Goal: Obtain resource: Download file/media

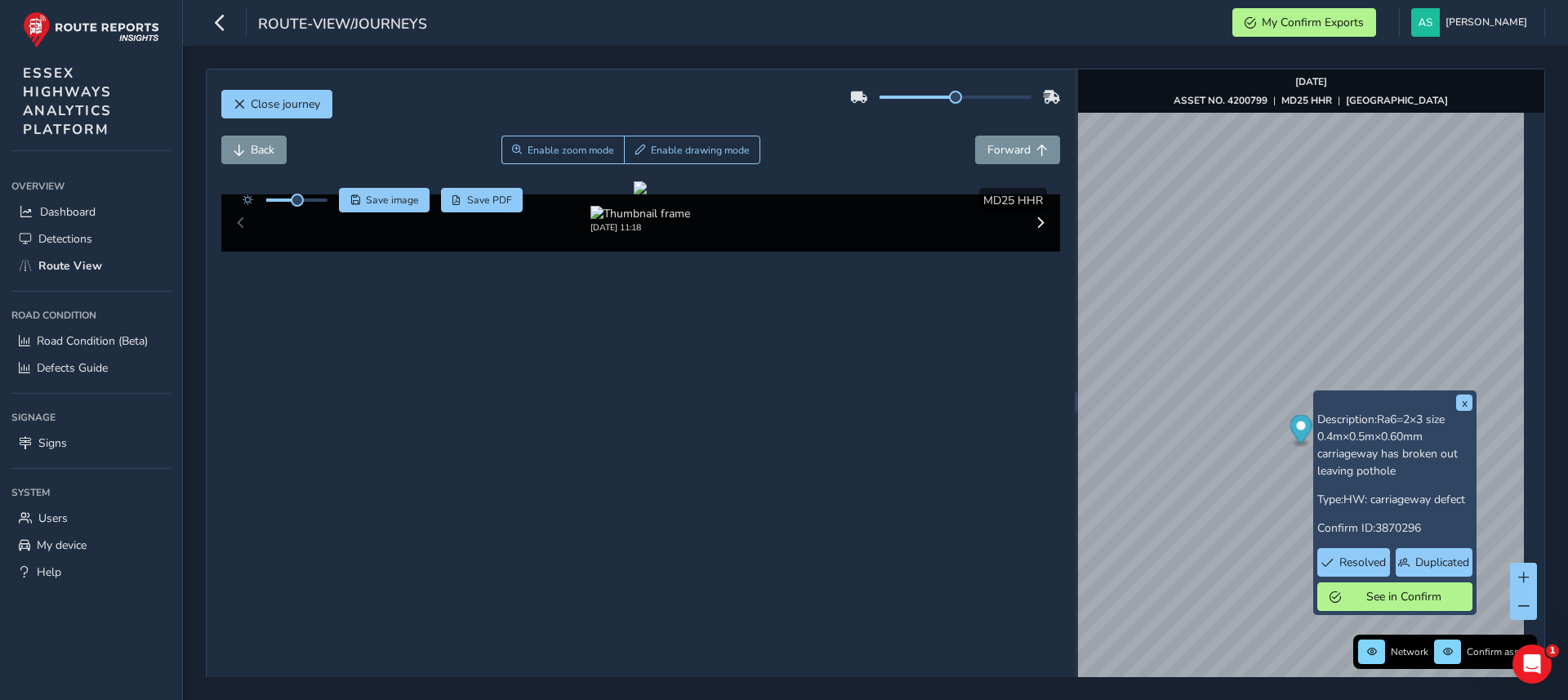
scroll to position [73, 0]
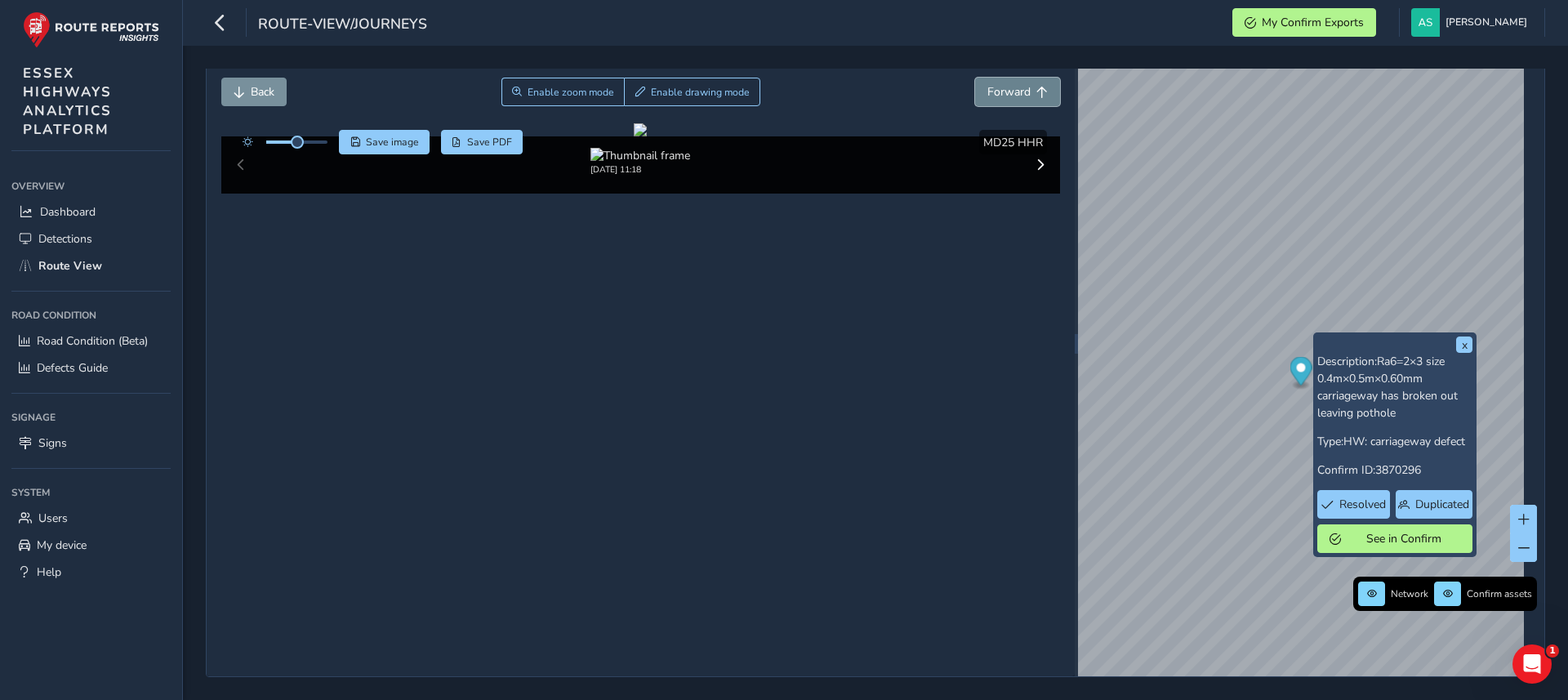
click at [987, 85] on span "Forward" at bounding box center [1008, 92] width 44 height 15
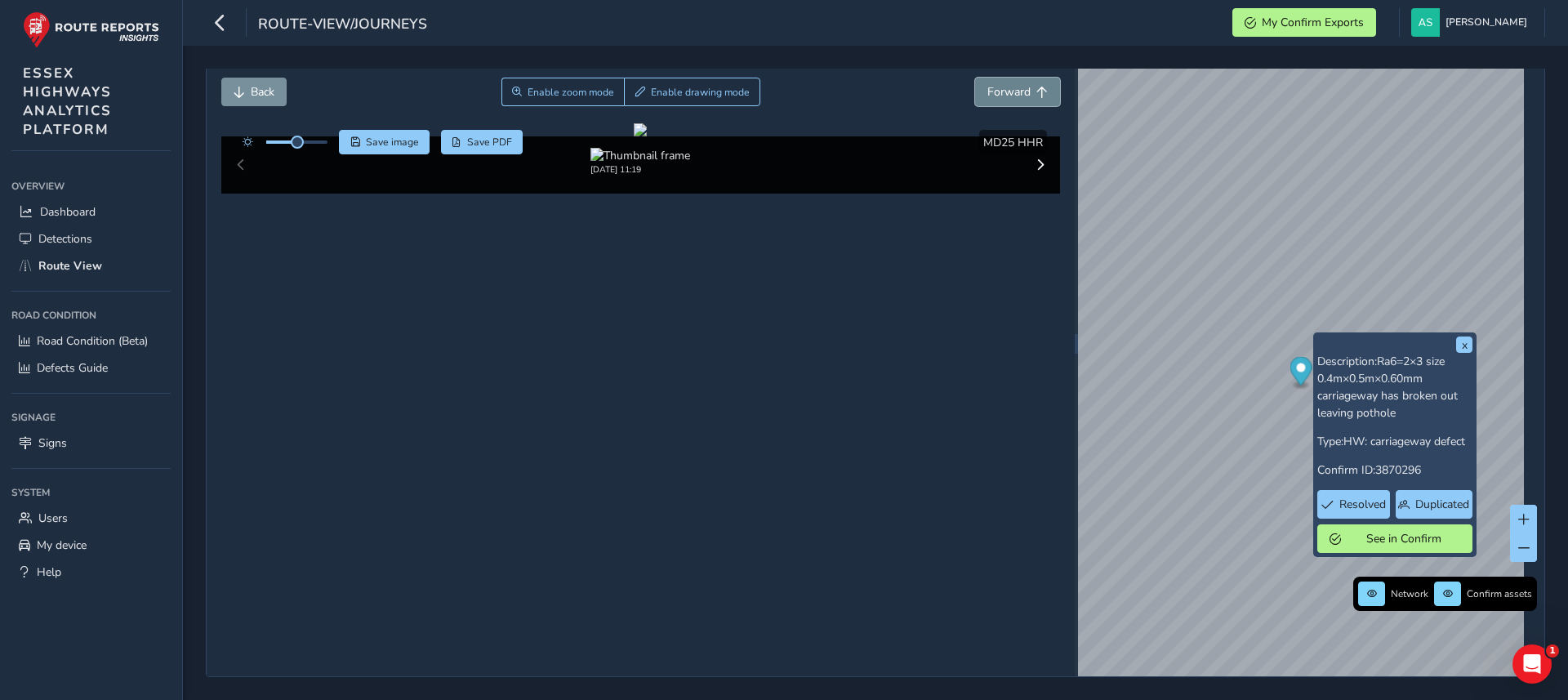
click at [987, 85] on span "Forward" at bounding box center [1008, 92] width 44 height 15
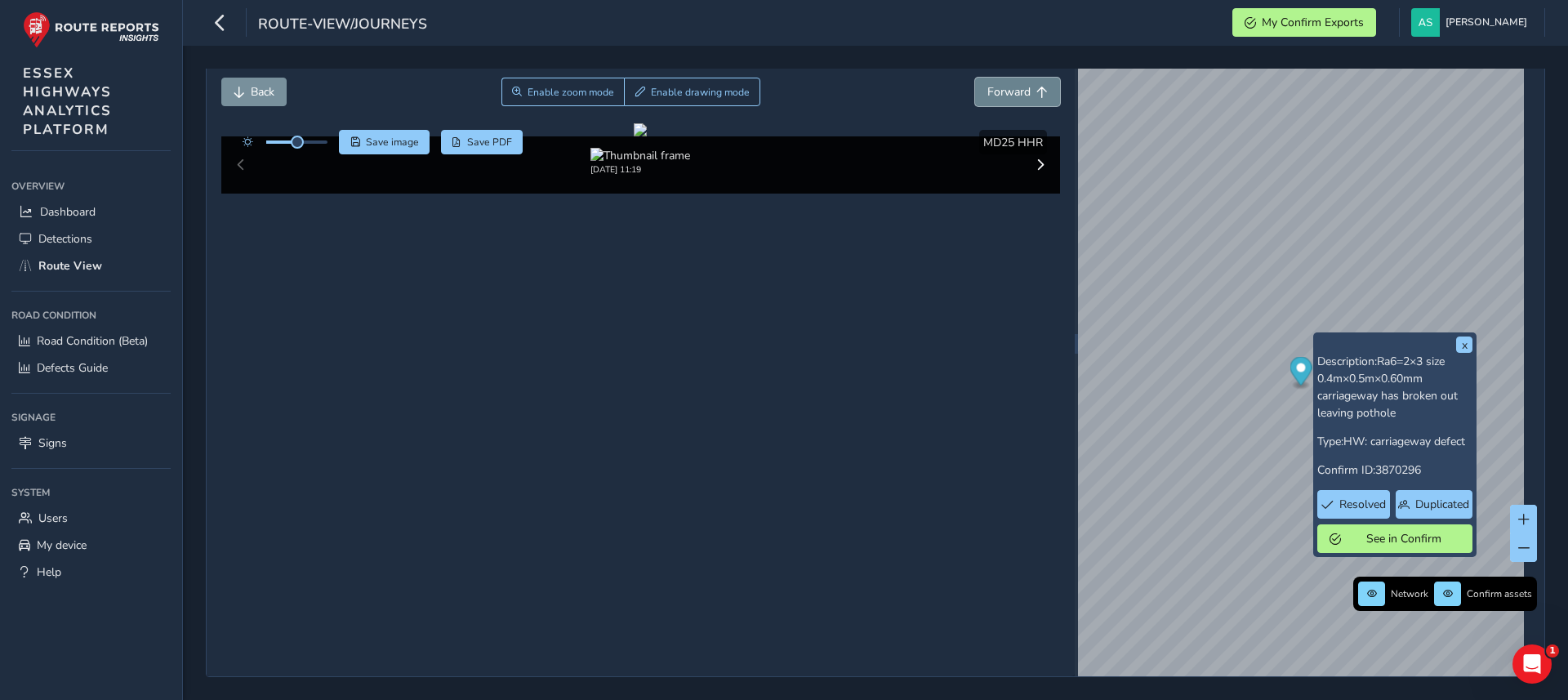
click at [987, 85] on span "Forward" at bounding box center [1008, 92] width 44 height 15
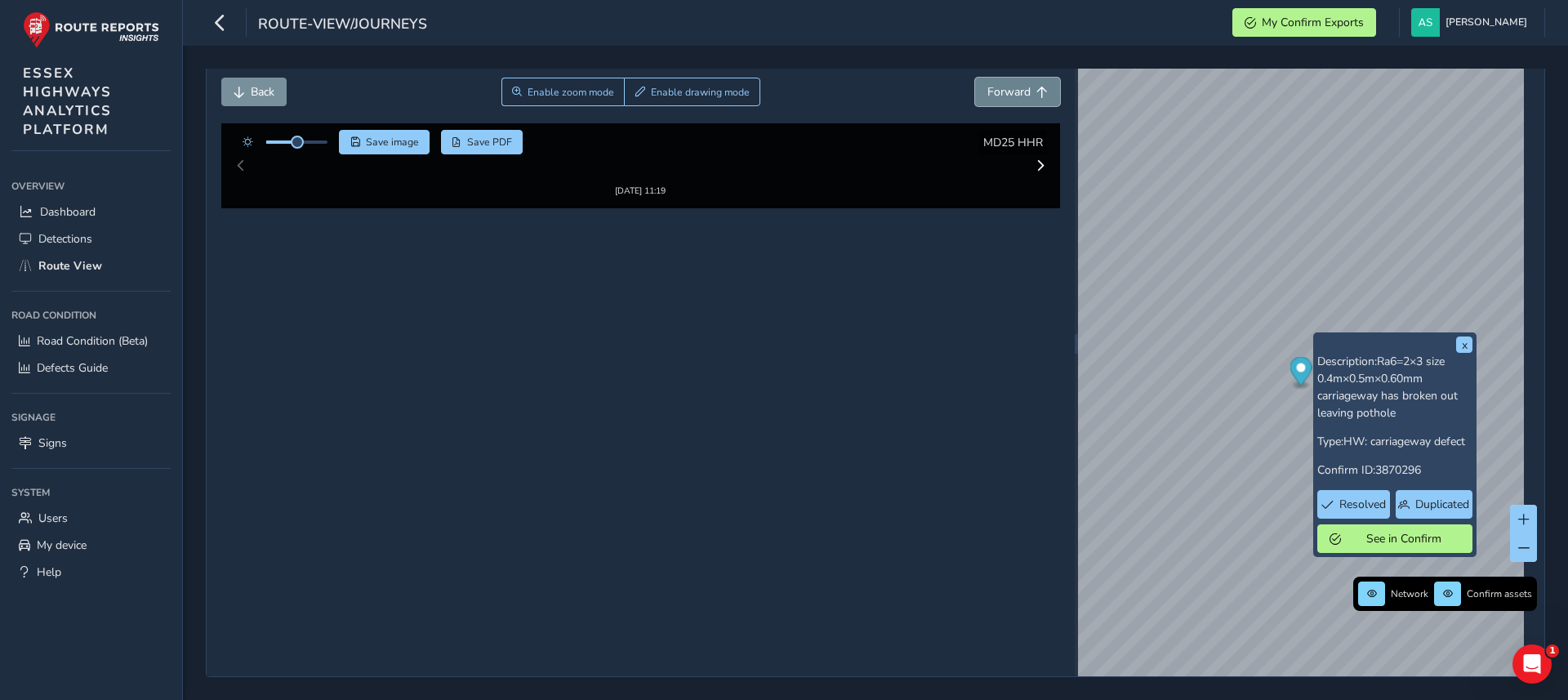
click at [987, 85] on span "Forward" at bounding box center [1008, 92] width 44 height 15
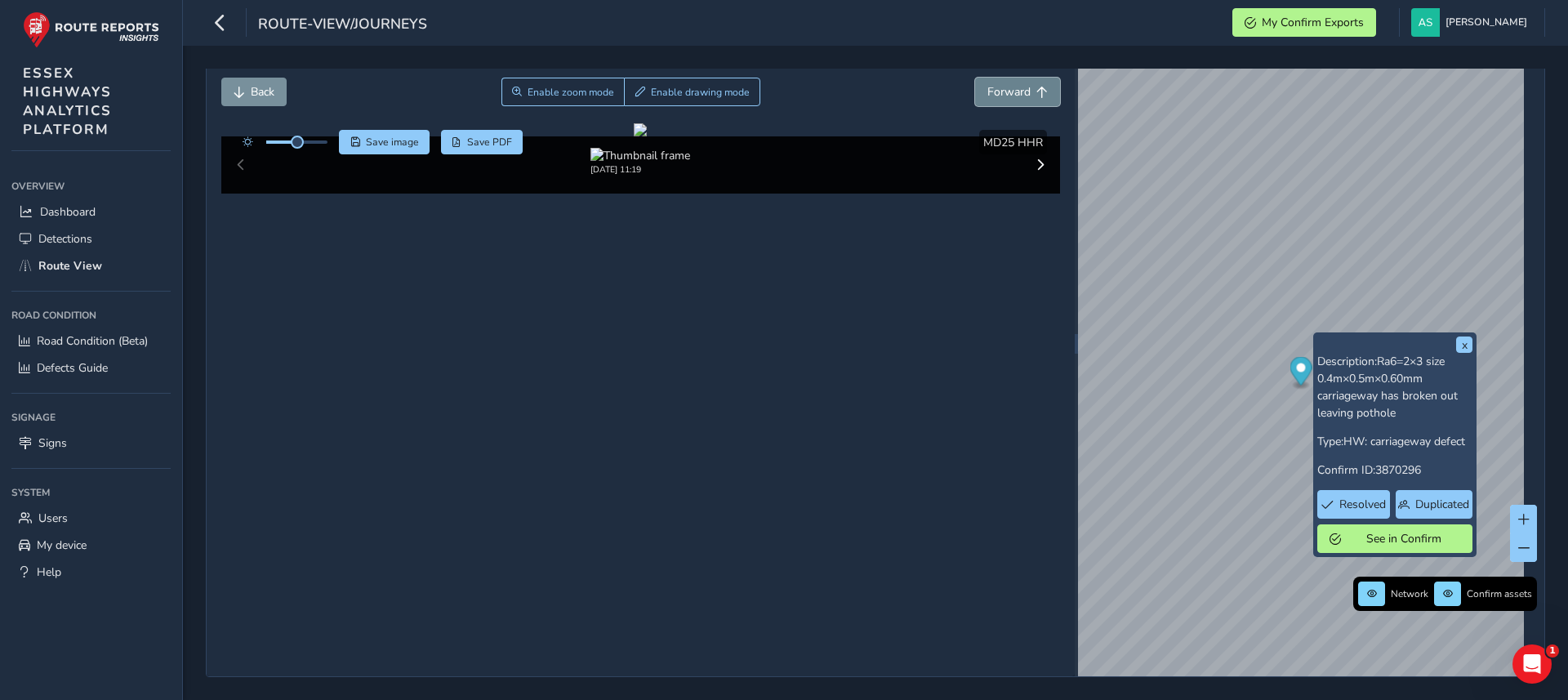
click at [987, 85] on span "Forward" at bounding box center [1008, 92] width 44 height 15
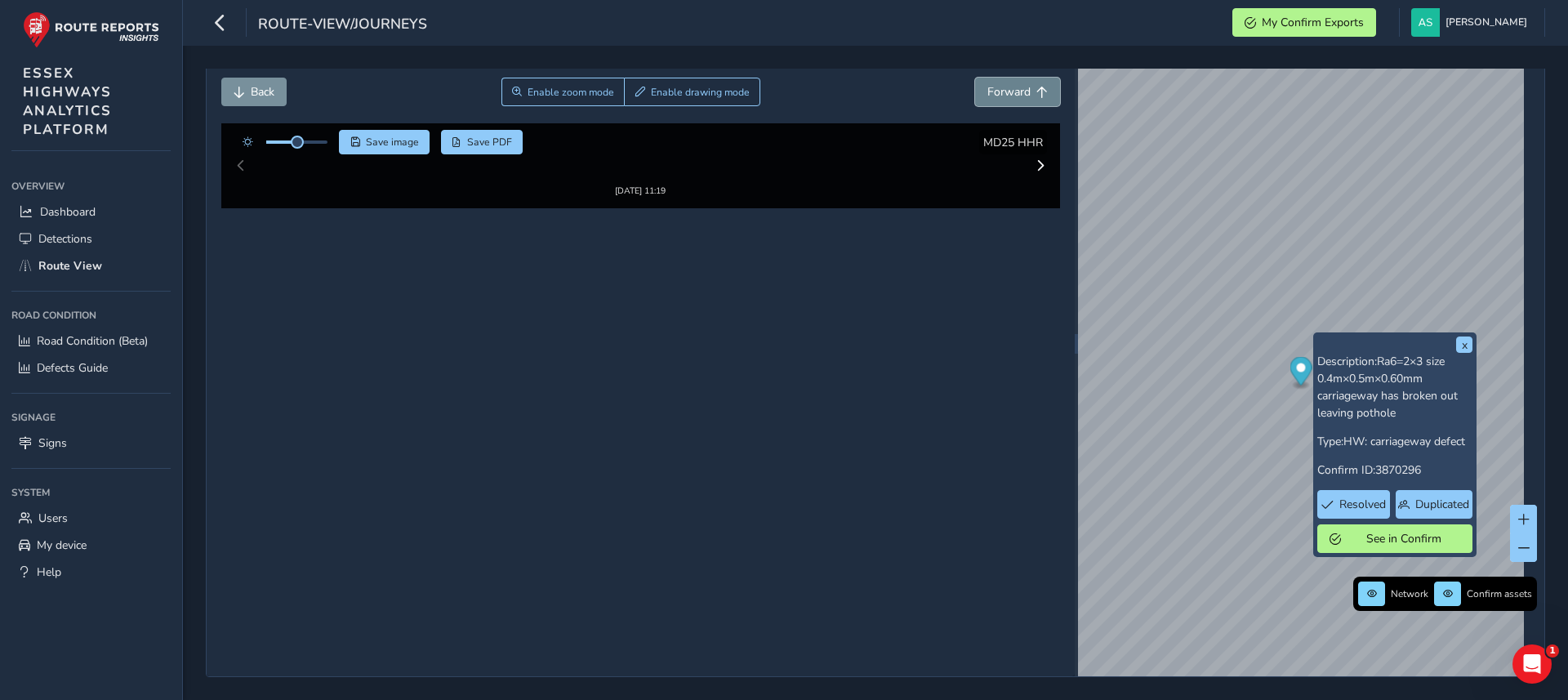
click at [987, 85] on span "Forward" at bounding box center [1008, 92] width 44 height 15
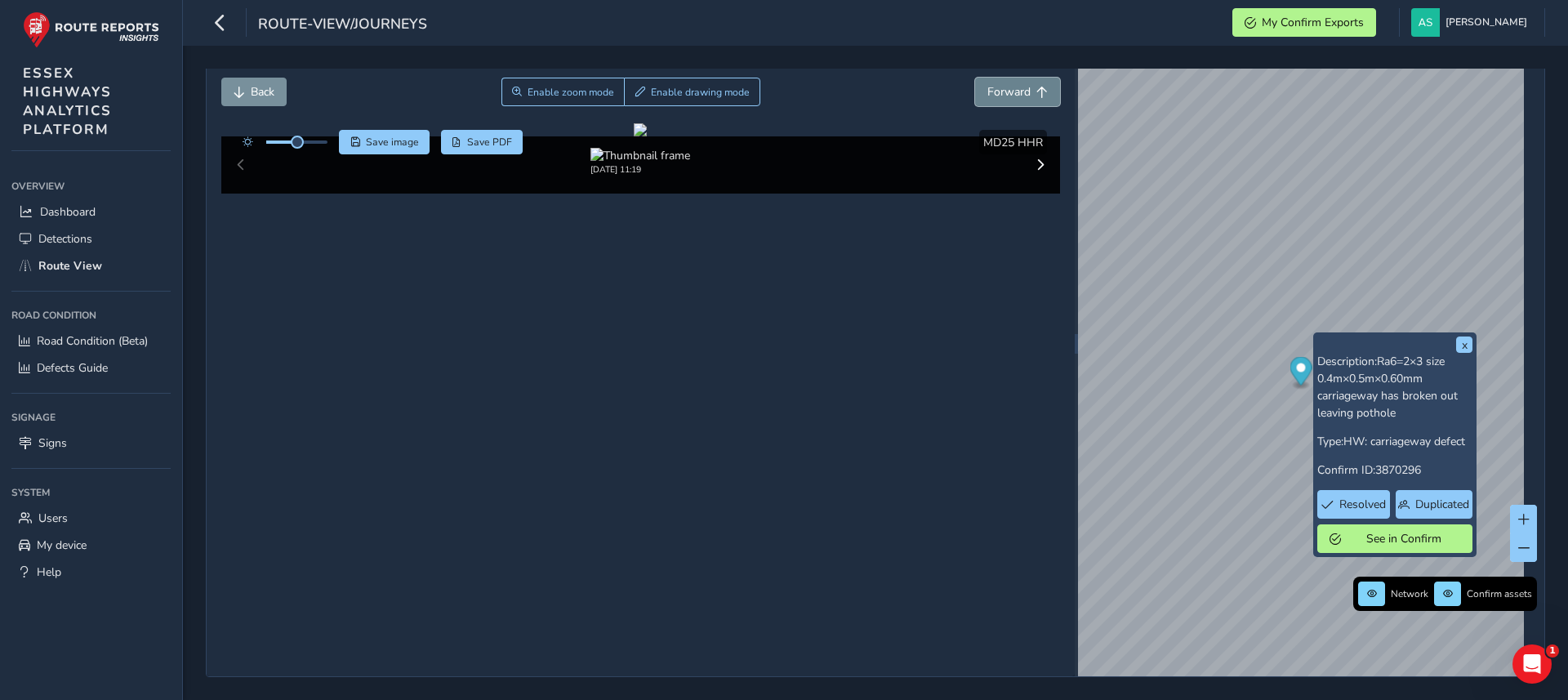
click at [987, 85] on span "Forward" at bounding box center [1008, 92] width 44 height 15
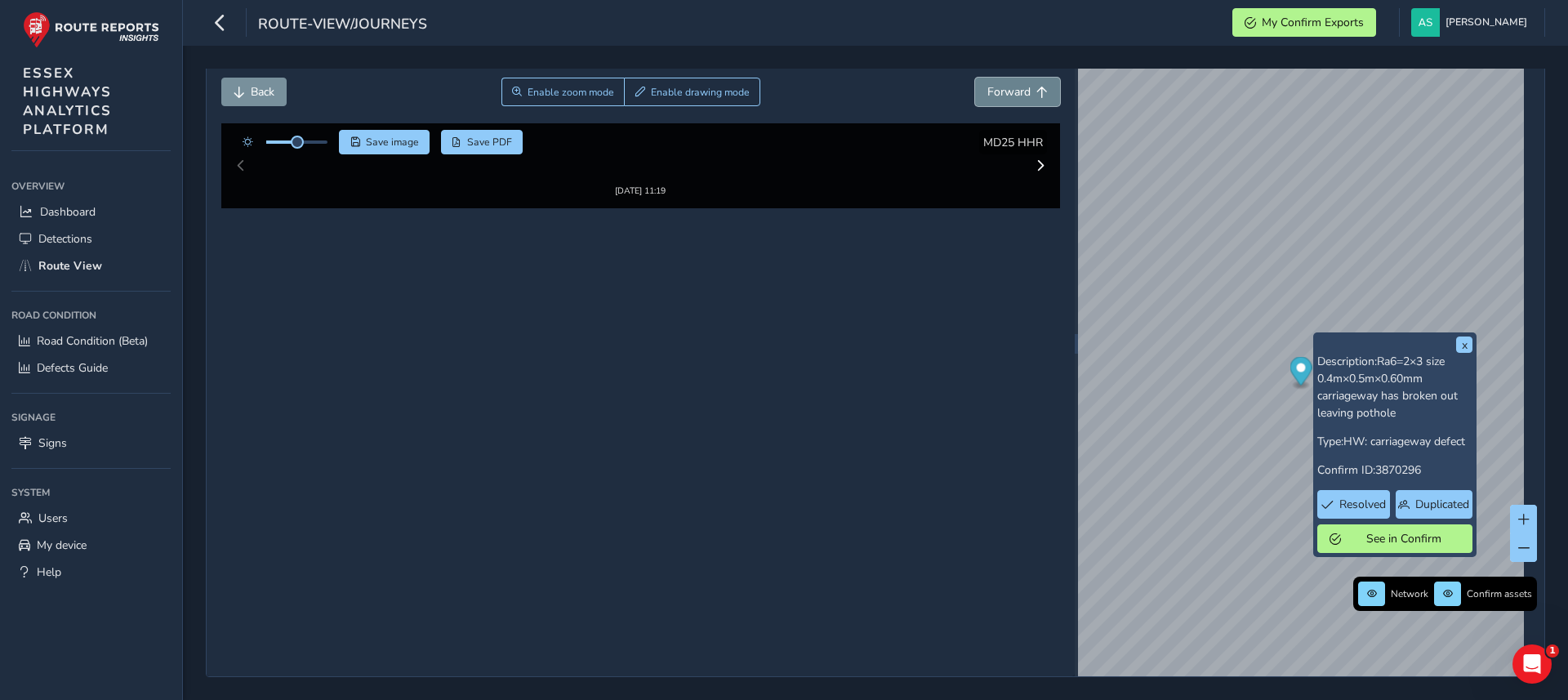
click at [987, 85] on span "Forward" at bounding box center [1008, 92] width 44 height 15
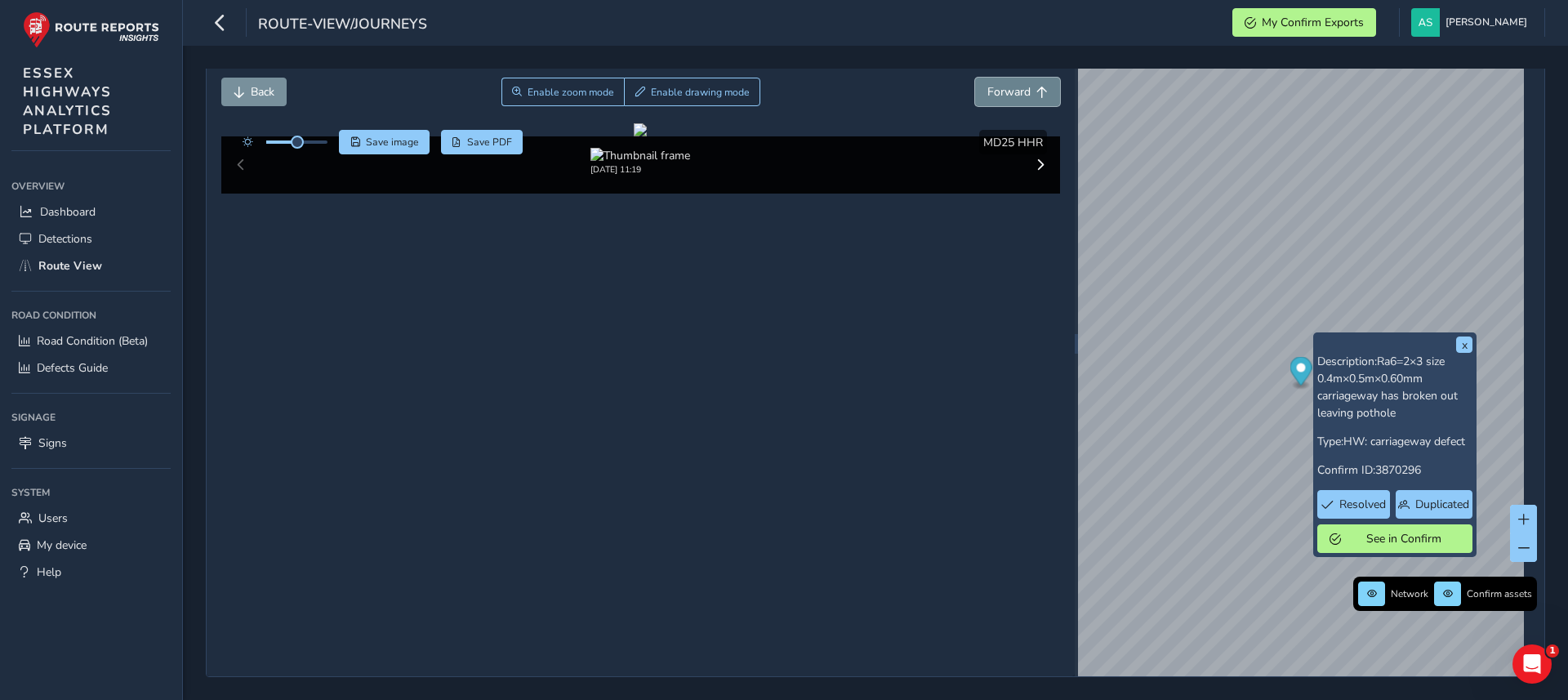
click at [987, 85] on span "Forward" at bounding box center [1008, 92] width 44 height 15
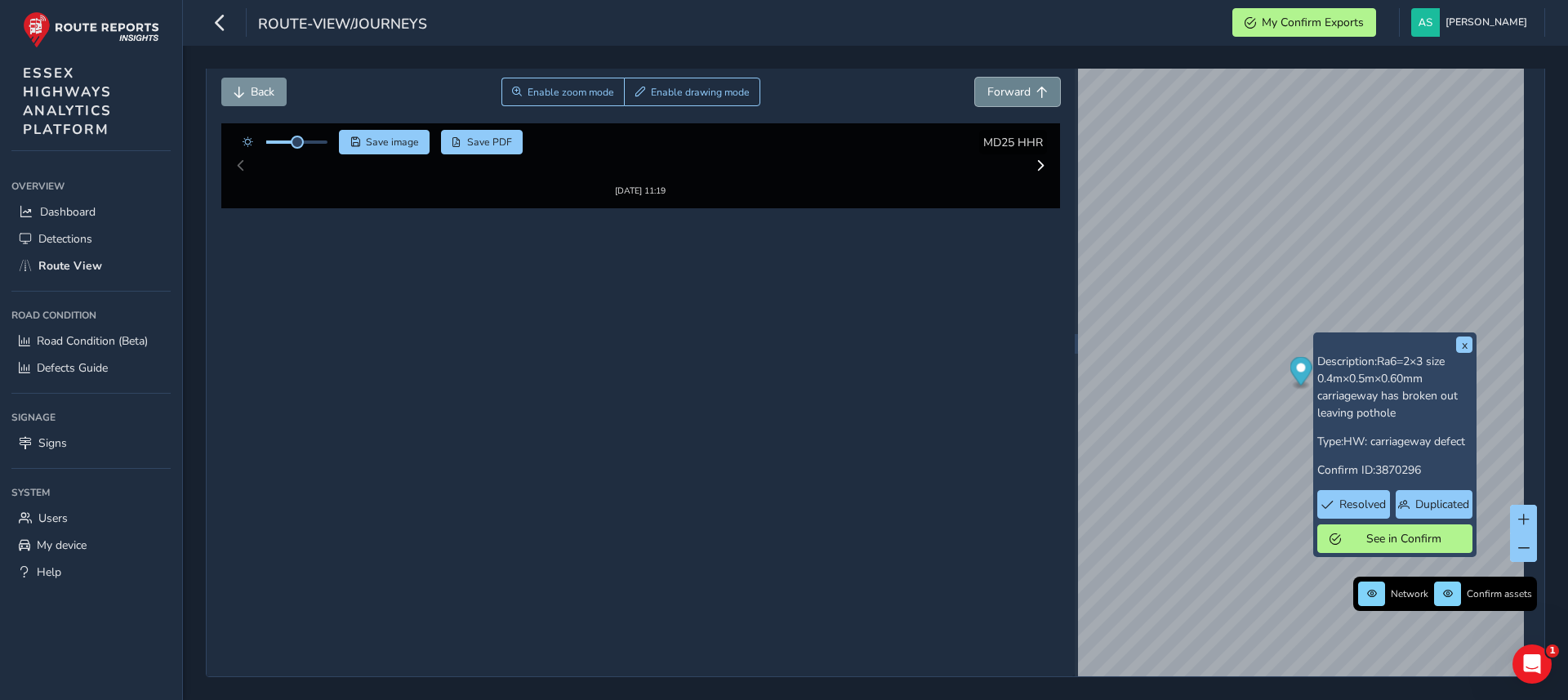
click at [987, 85] on span "Forward" at bounding box center [1008, 92] width 44 height 15
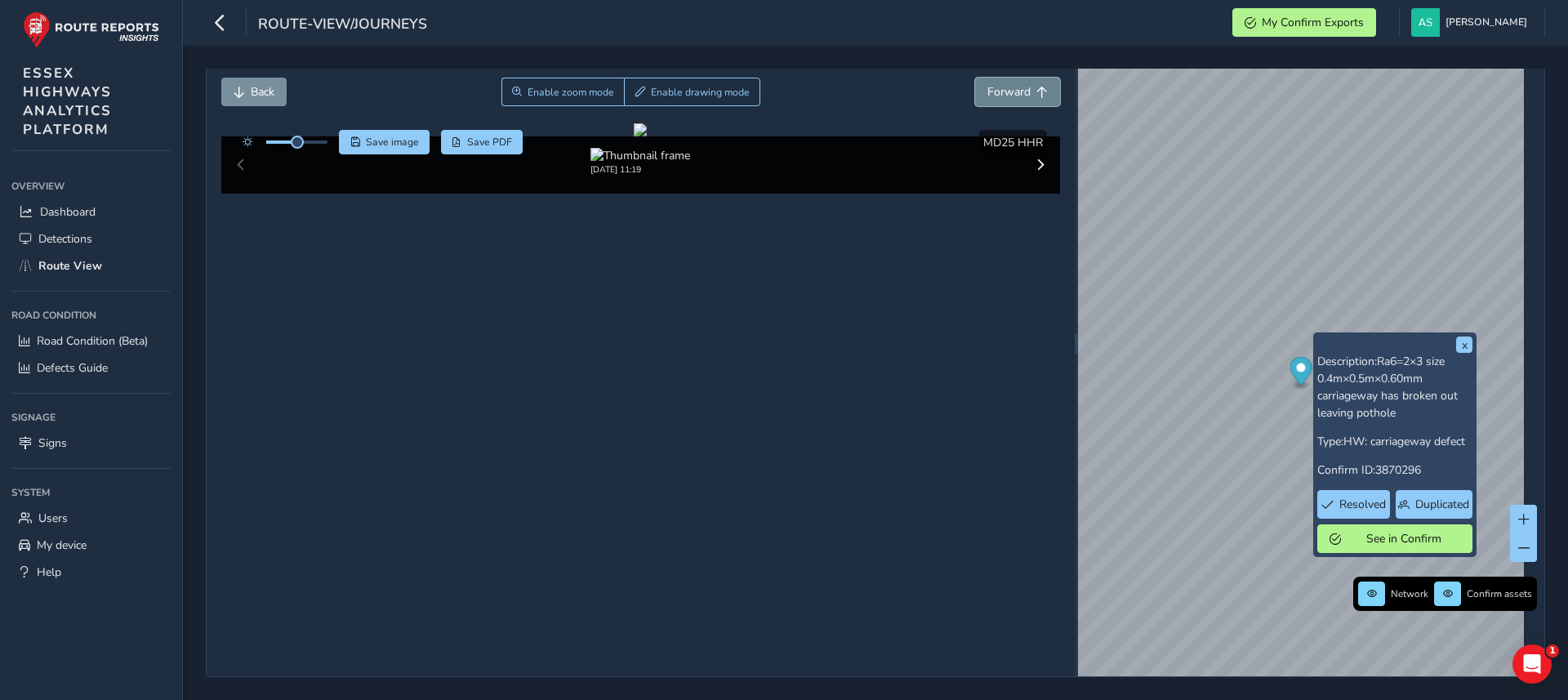
click at [987, 85] on span "Forward" at bounding box center [1008, 92] width 44 height 15
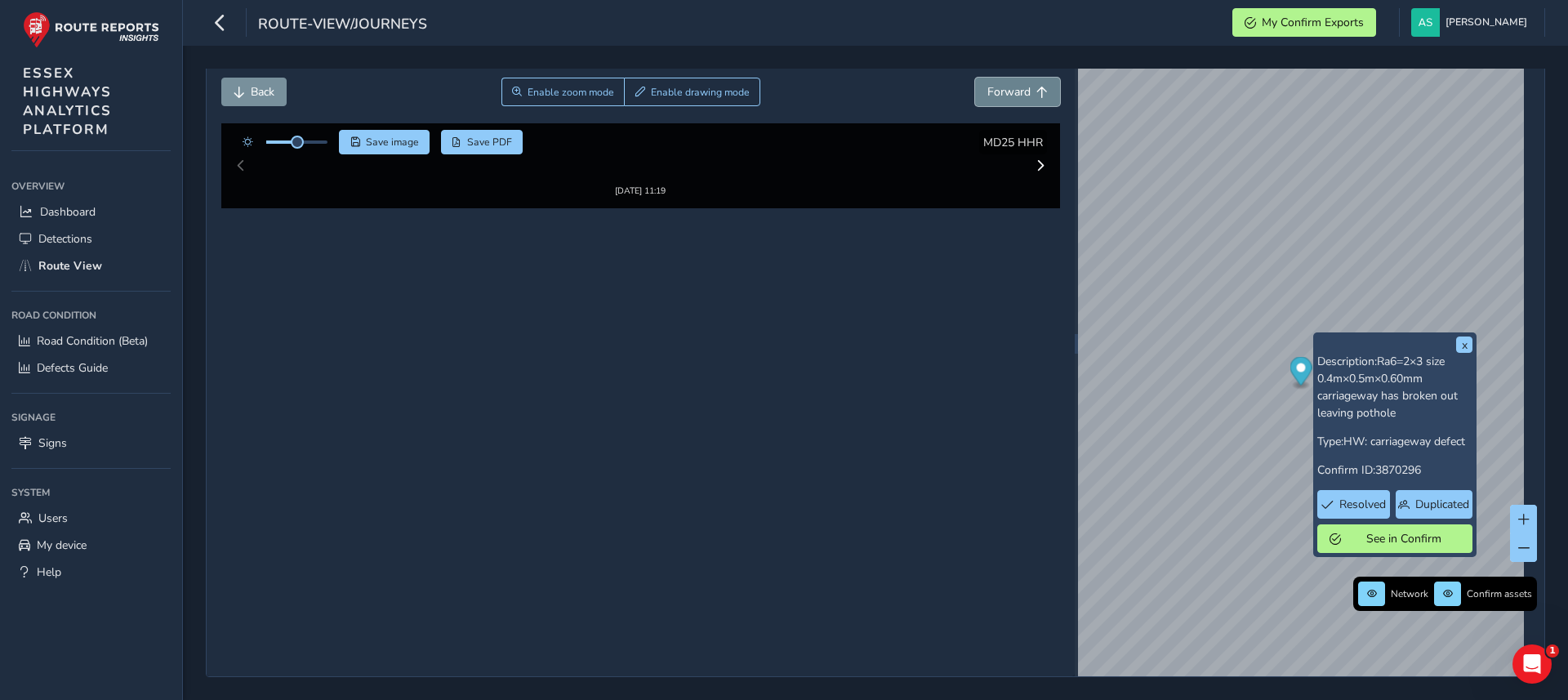
click at [987, 85] on span "Forward" at bounding box center [1008, 92] width 44 height 15
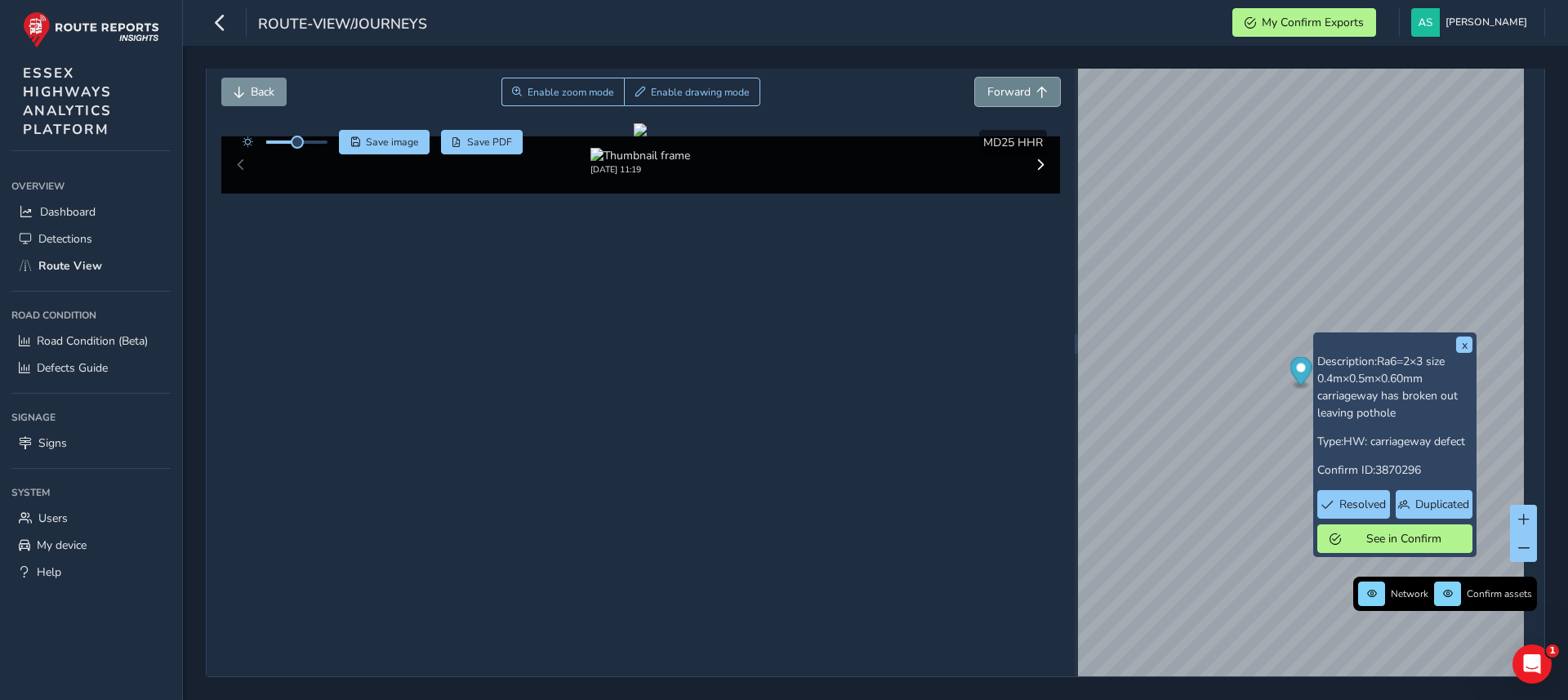
click at [987, 85] on span "Forward" at bounding box center [1008, 92] width 44 height 15
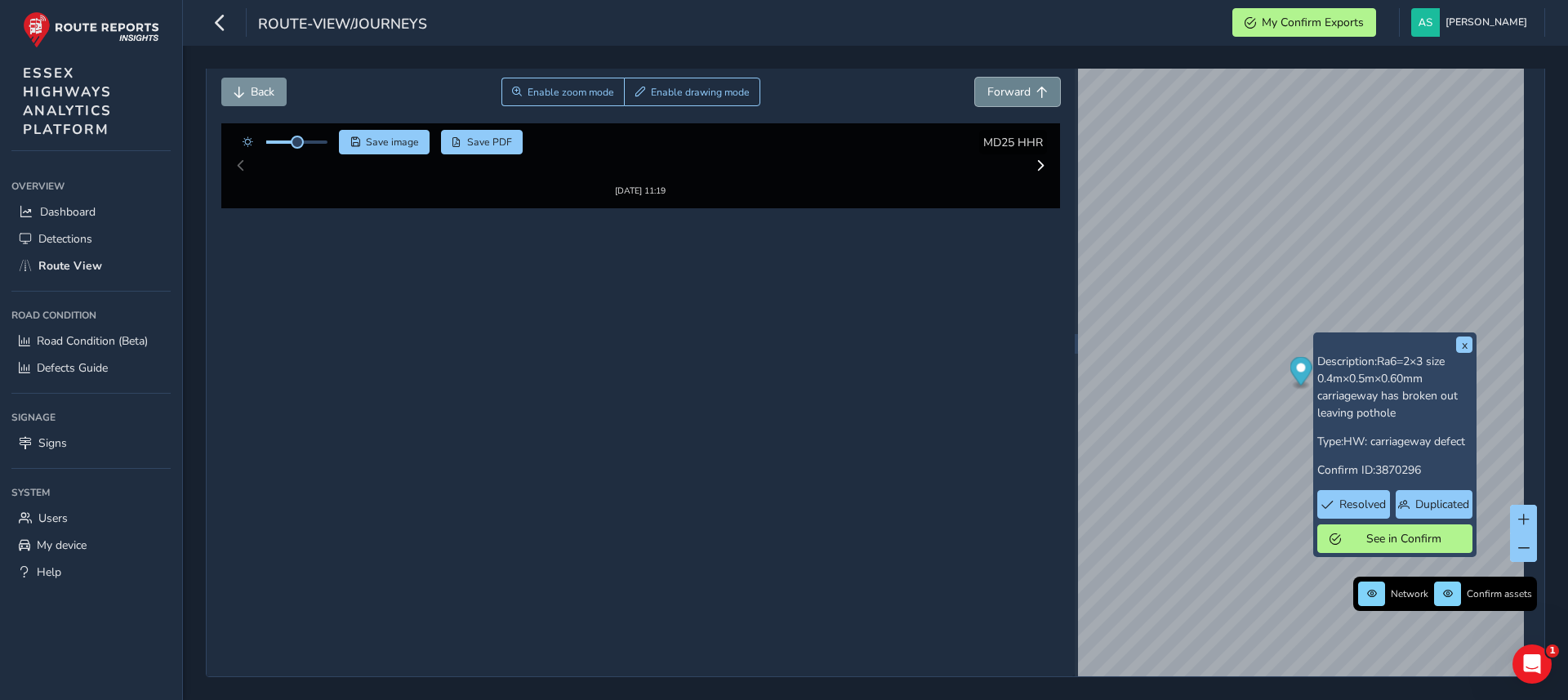
click at [987, 85] on span "Forward" at bounding box center [1008, 92] width 44 height 15
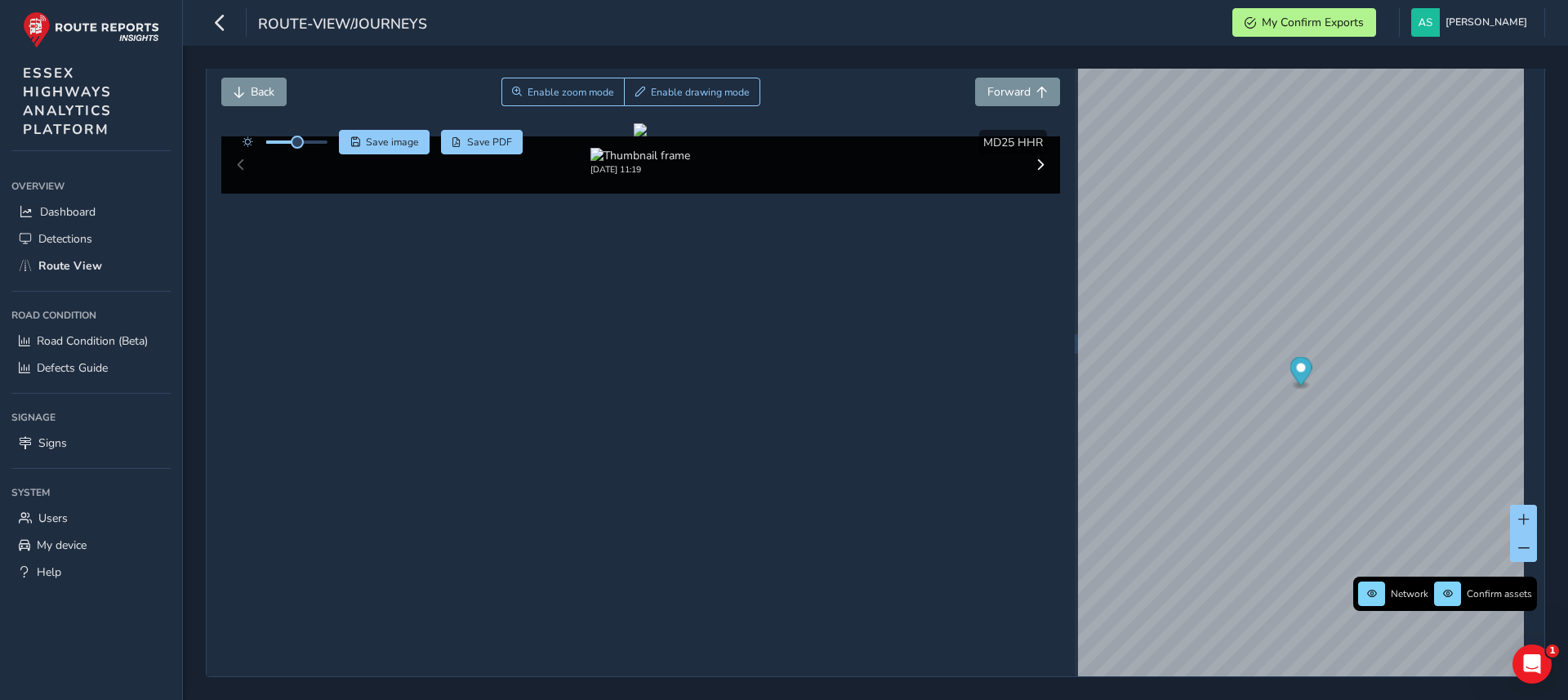
click at [1550, 238] on div "Close journey Back Enable zoom mode Enable drawing mode Forward Click and Drag …" at bounding box center [875, 373] width 1385 height 655
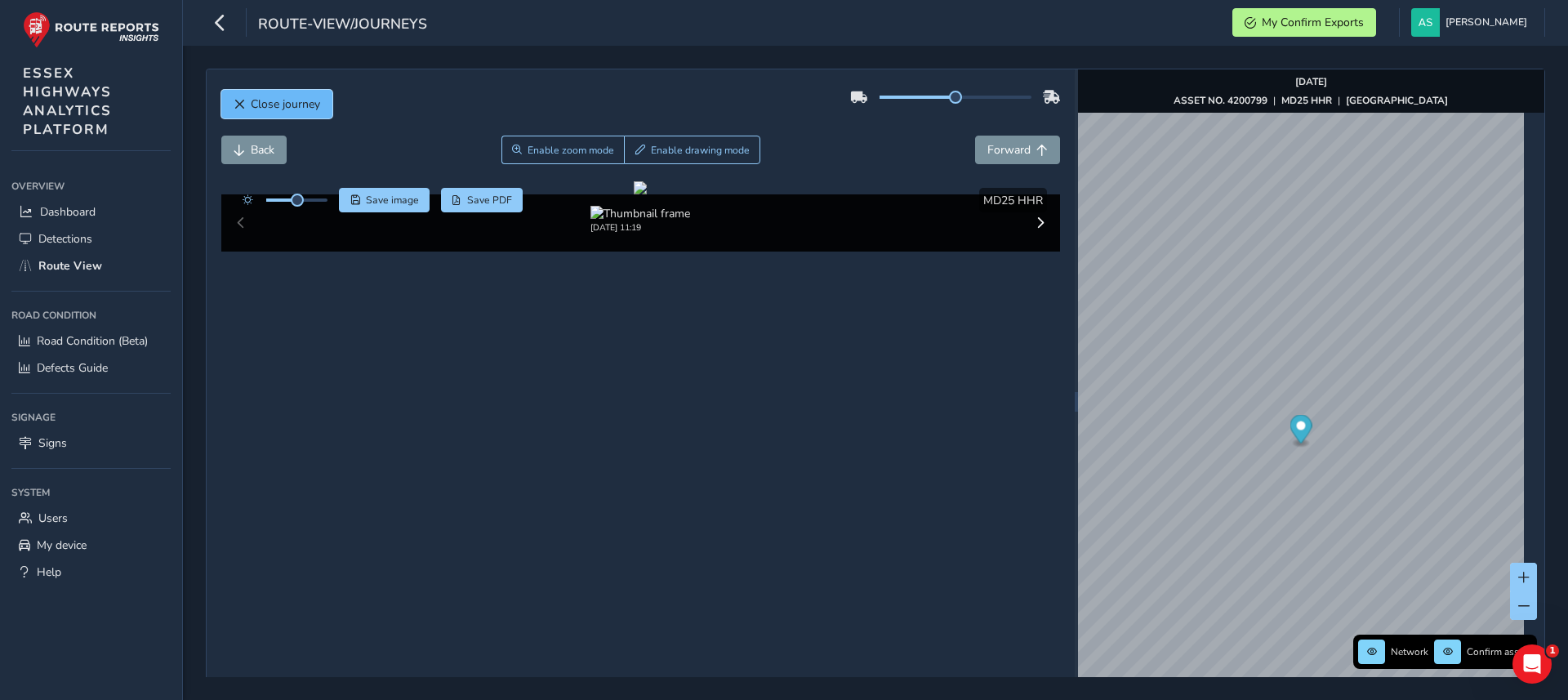
click at [292, 112] on button "Close journey" at bounding box center [276, 104] width 111 height 29
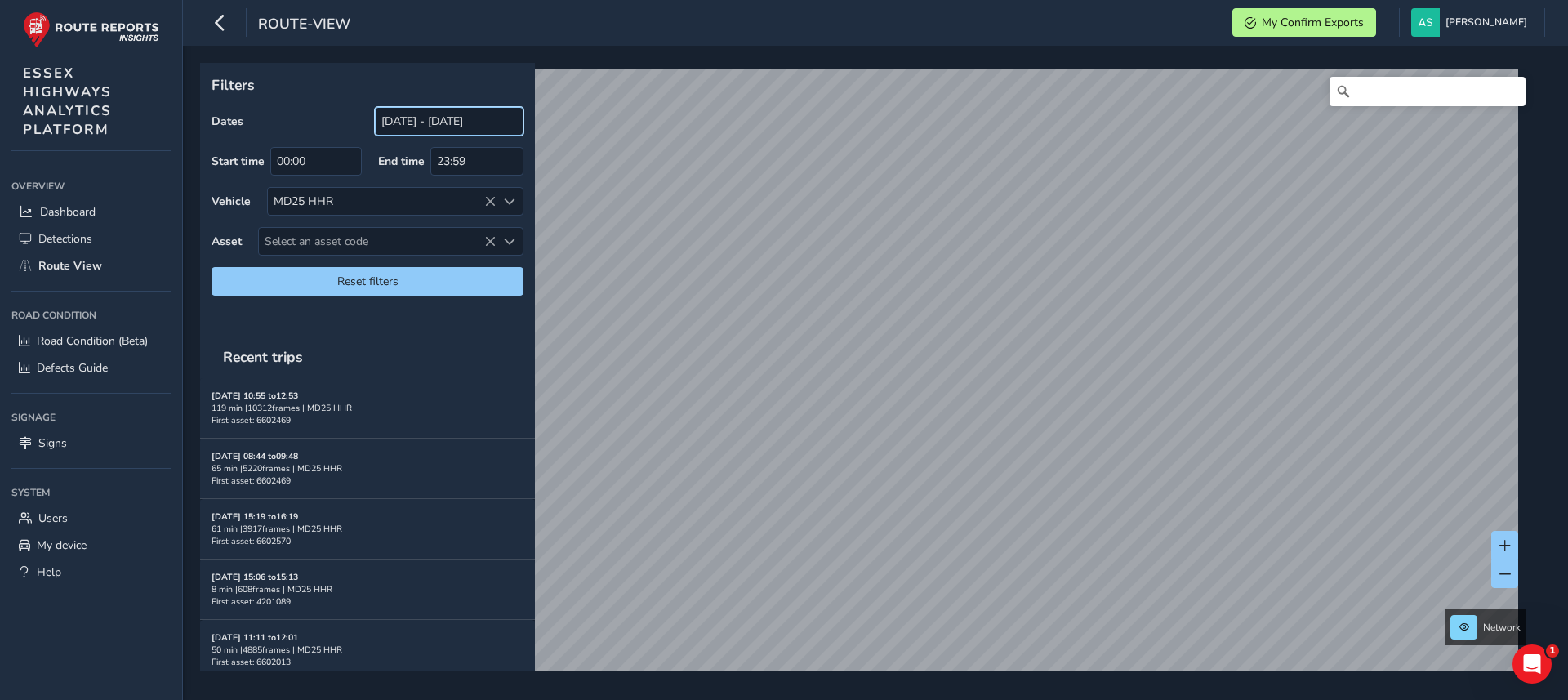
click at [489, 130] on input "[DATE] - [DATE]" at bounding box center [449, 121] width 148 height 29
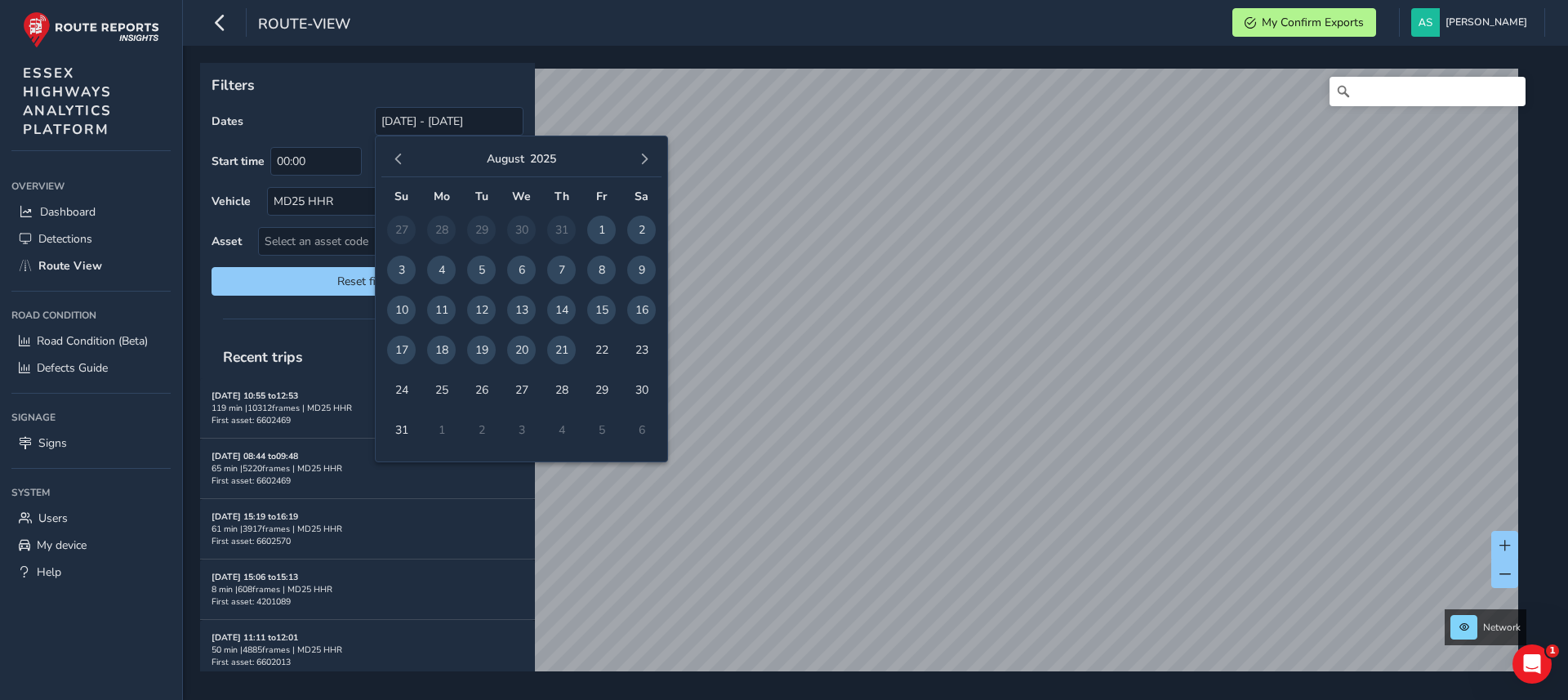
click at [524, 349] on span "20" at bounding box center [521, 350] width 29 height 29
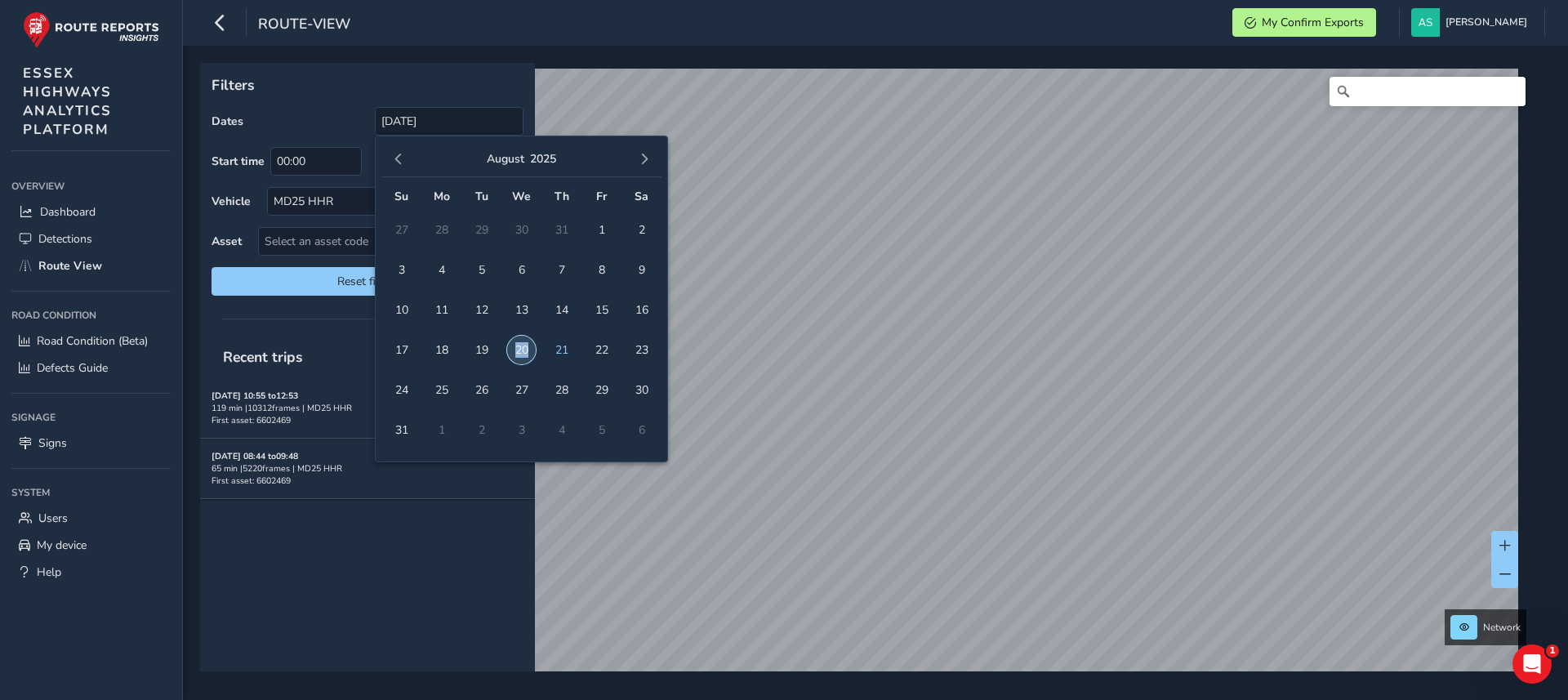
click at [524, 349] on span "20" at bounding box center [521, 350] width 29 height 29
type input "[DATE] - [DATE]"
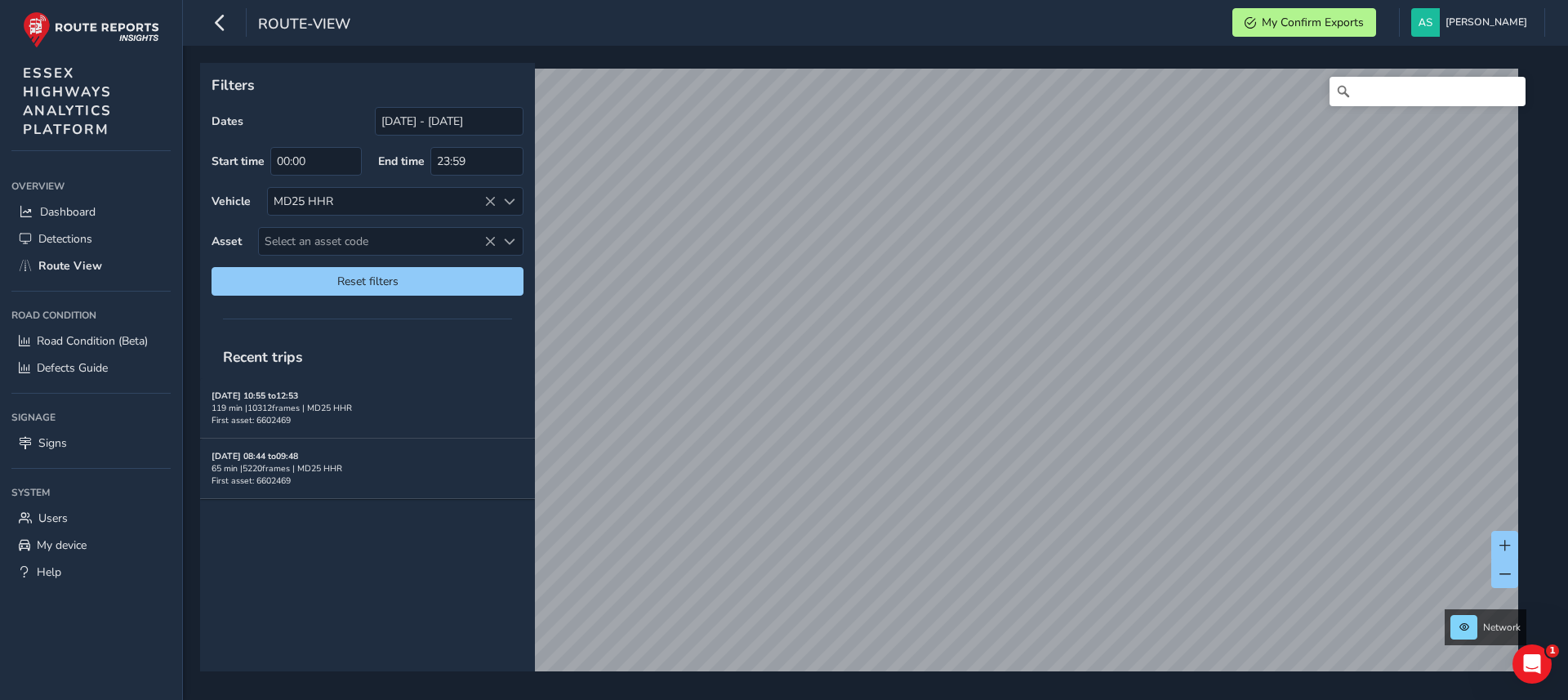
click at [524, 349] on div "Recent trips" at bounding box center [368, 357] width 334 height 43
click at [956, 496] on link "[DATE] 11:22" at bounding box center [968, 500] width 66 height 15
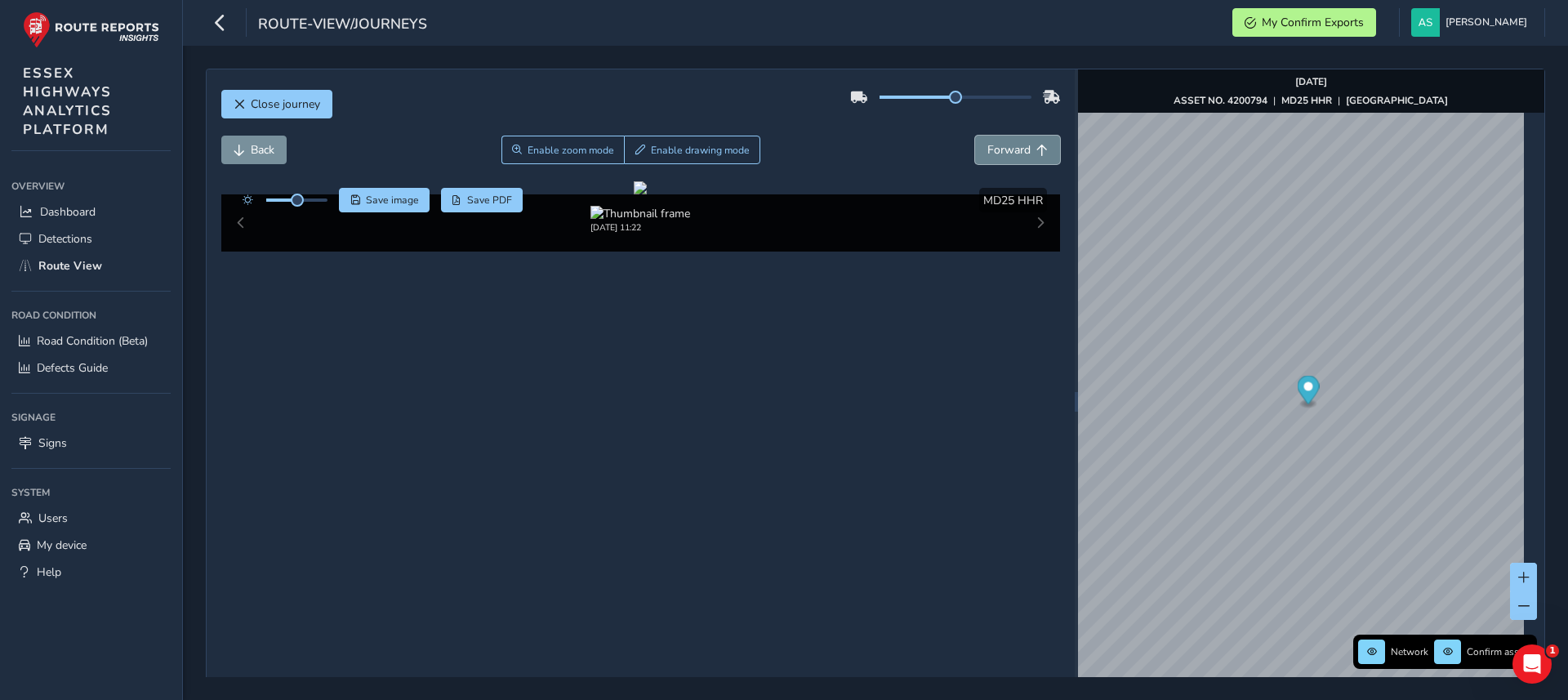
click at [1011, 138] on button "Forward" at bounding box center [1018, 150] width 85 height 29
click at [369, 204] on span "Save image" at bounding box center [392, 200] width 53 height 13
